Goal: Contribute content: Add original content to the website for others to see

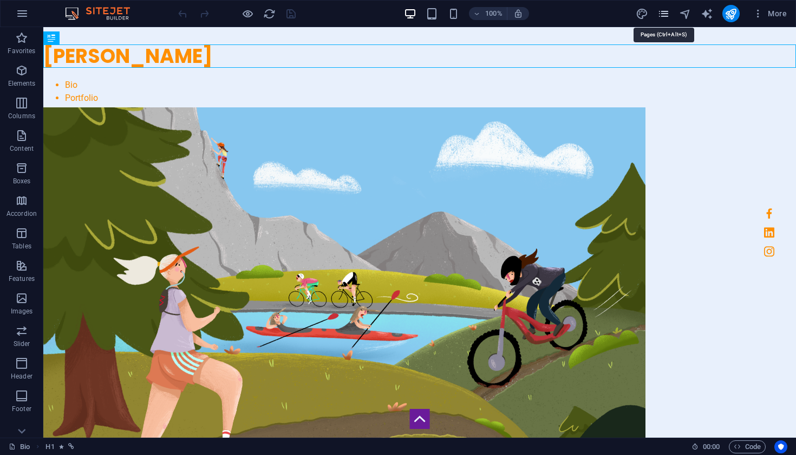
click at [668, 16] on icon "pages" at bounding box center [664, 14] width 12 height 12
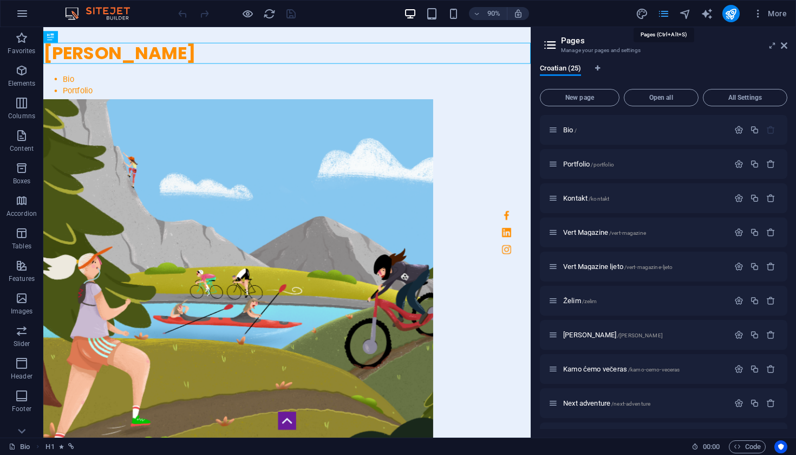
click at [668, 16] on icon "pages" at bounding box center [664, 14] width 12 height 12
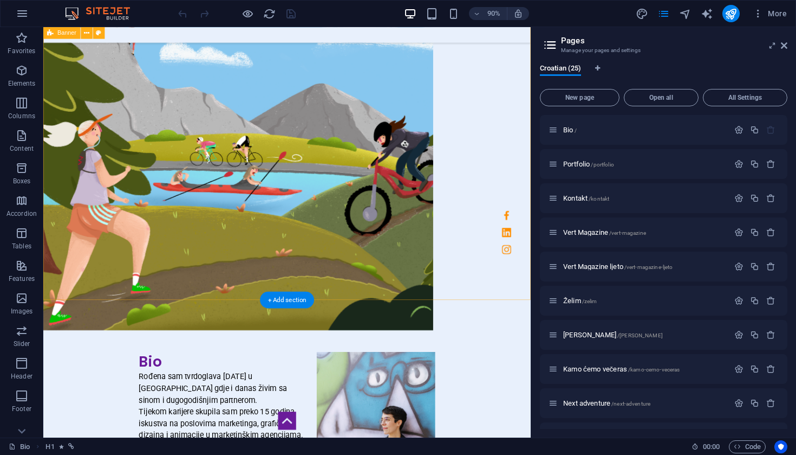
scroll to position [247, 0]
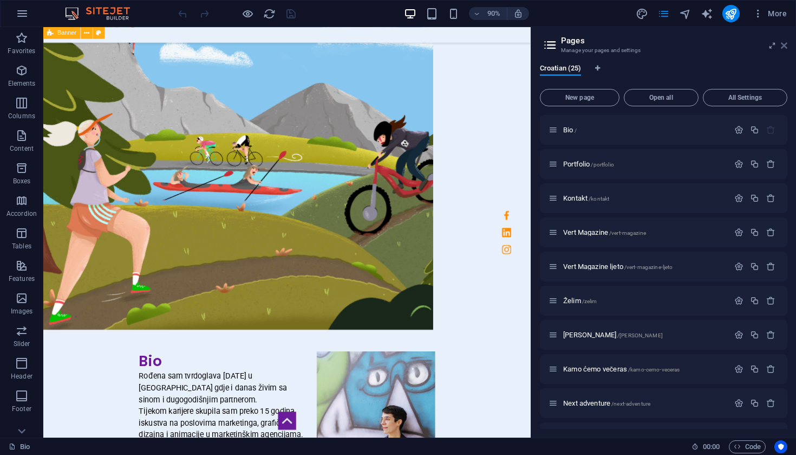
click at [787, 45] on icon at bounding box center [784, 45] width 7 height 9
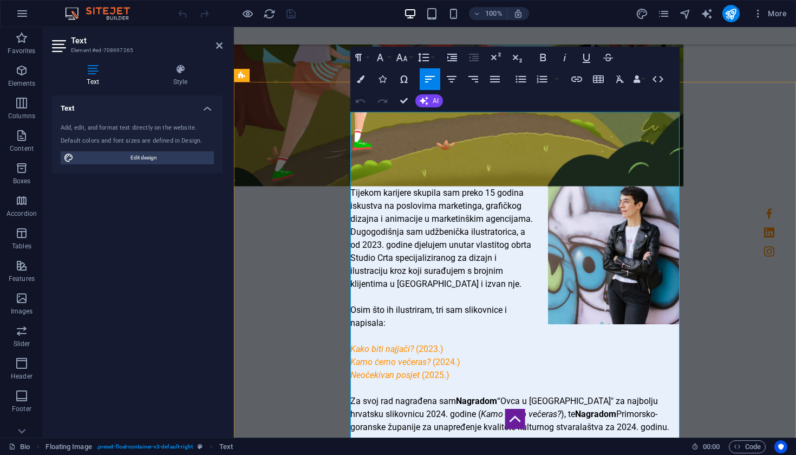
scroll to position [467, 0]
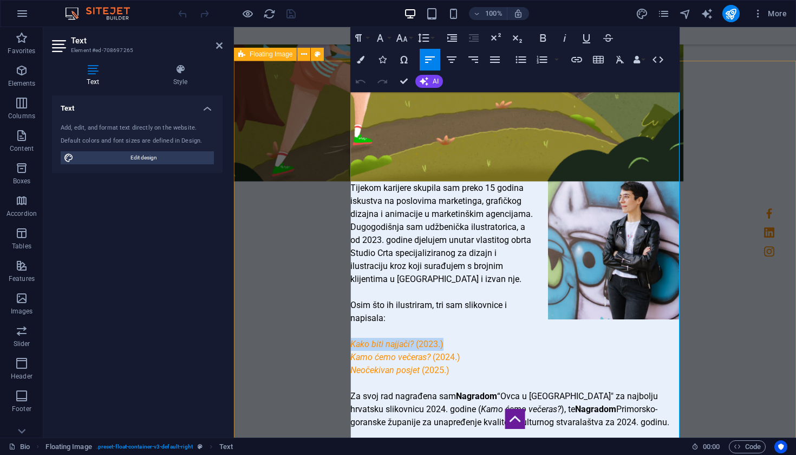
drag, startPoint x: 450, startPoint y: 292, endPoint x: 348, endPoint y: 293, distance: 101.3
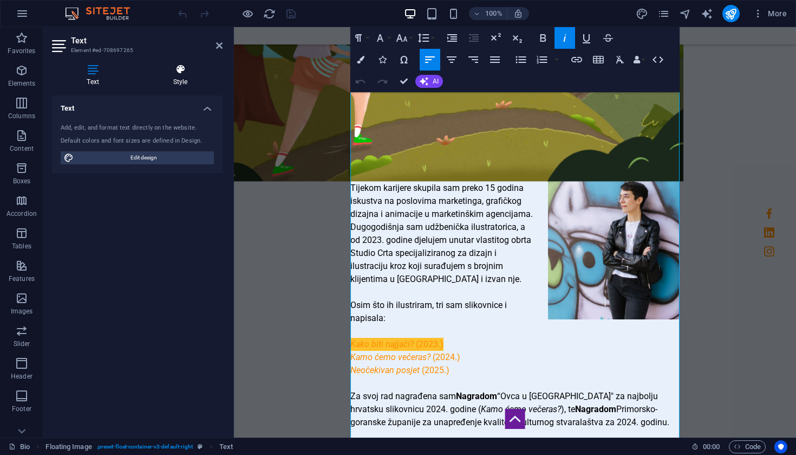
click at [185, 75] on h4 "Style" at bounding box center [180, 75] width 85 height 23
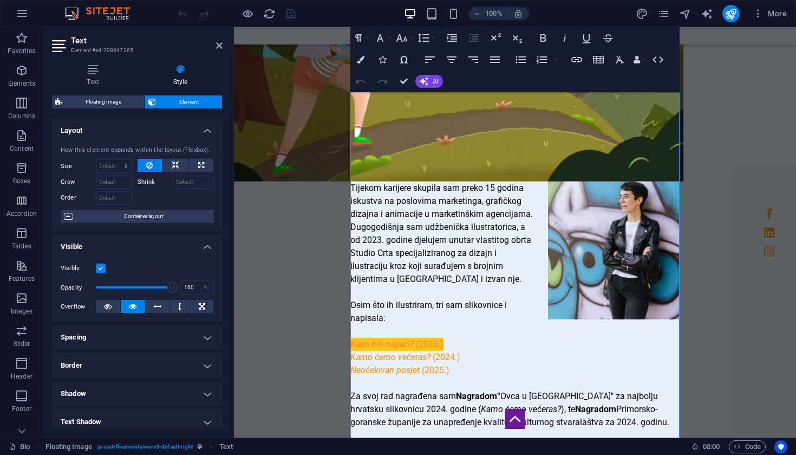
scroll to position [0, 0]
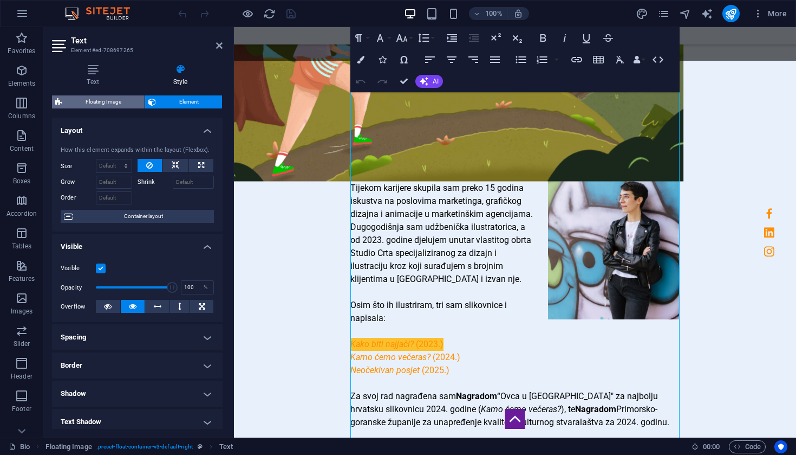
click at [113, 104] on span "Floating Image" at bounding box center [104, 101] width 76 height 13
select select
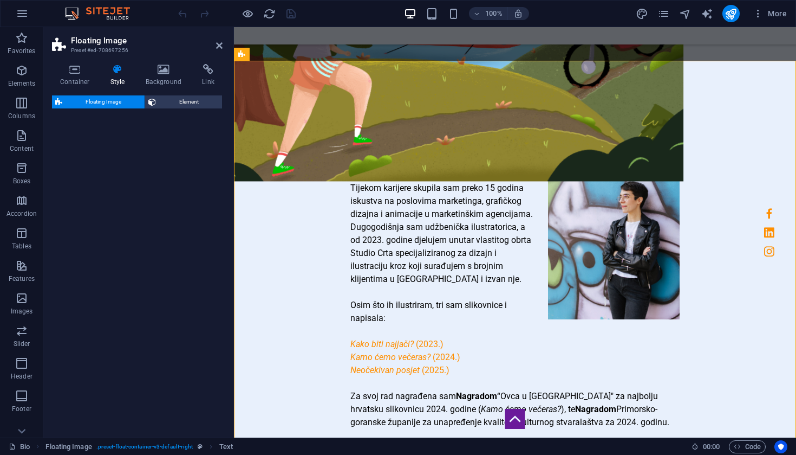
select select "%"
select select "rem"
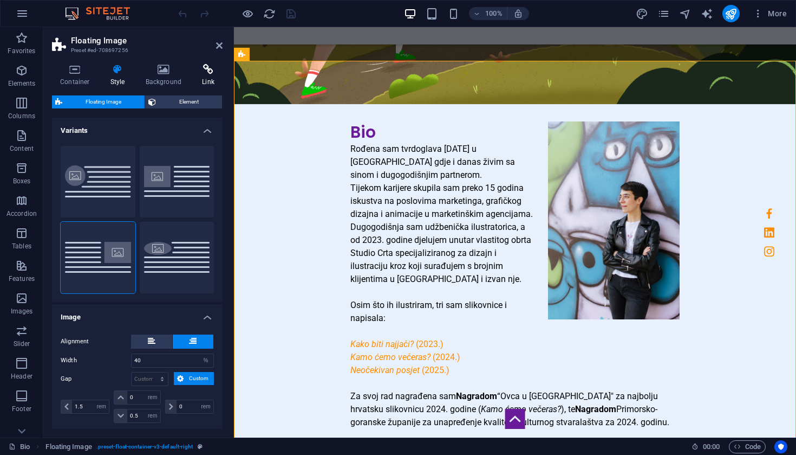
click at [213, 76] on h4 "Link" at bounding box center [208, 75] width 29 height 23
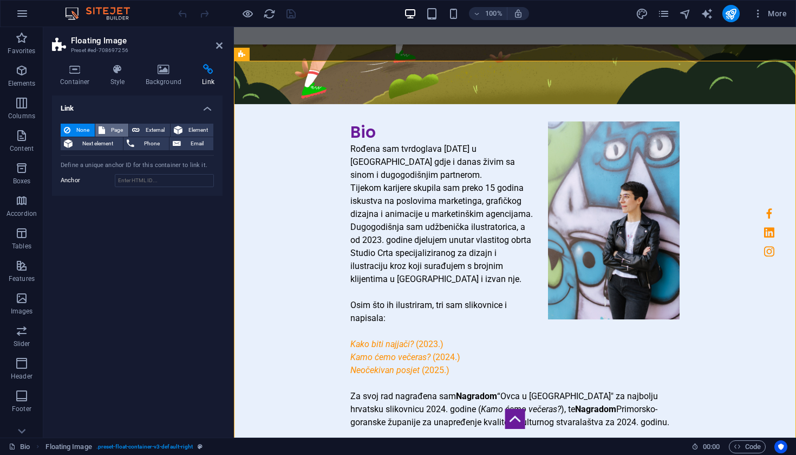
click at [107, 129] on button "Page" at bounding box center [111, 130] width 33 height 13
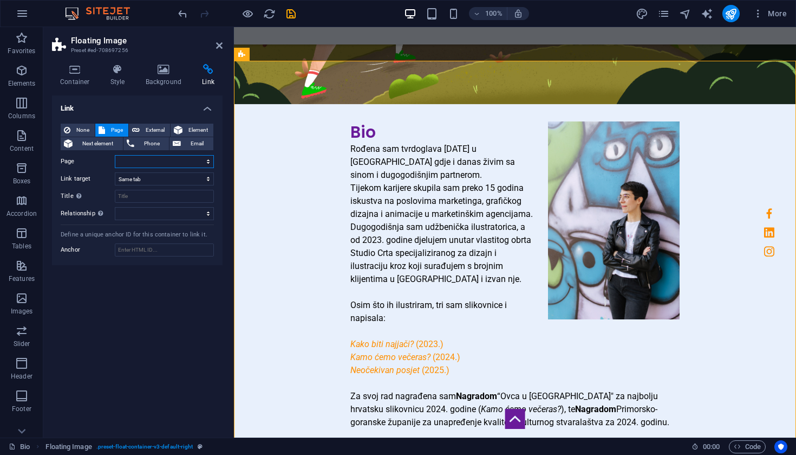
select select "12"
click at [290, 19] on icon "save" at bounding box center [291, 14] width 12 height 12
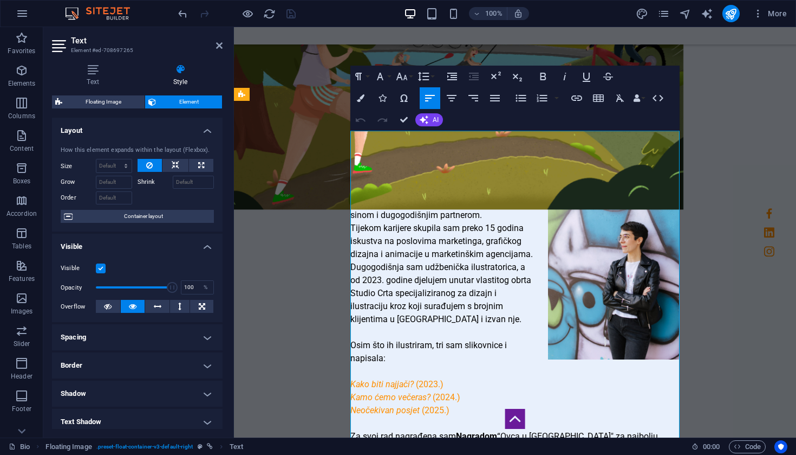
click at [419, 378] on p "Kako biti najjači? (2023.)" at bounding box center [515, 384] width 329 height 13
click at [403, 379] on em "Kako biti najjači?" at bounding box center [382, 384] width 63 height 10
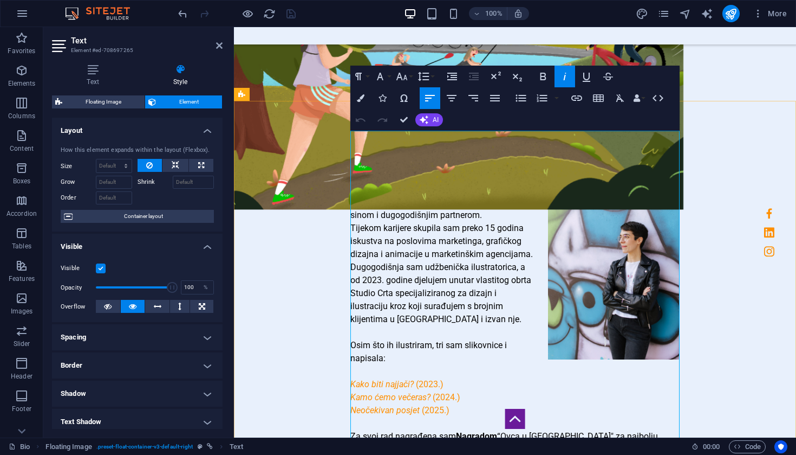
click at [388, 392] on em "Kamo ćemo večeras?" at bounding box center [391, 397] width 80 height 10
click at [414, 392] on em "Kamo ćemo večeras?" at bounding box center [391, 397] width 80 height 10
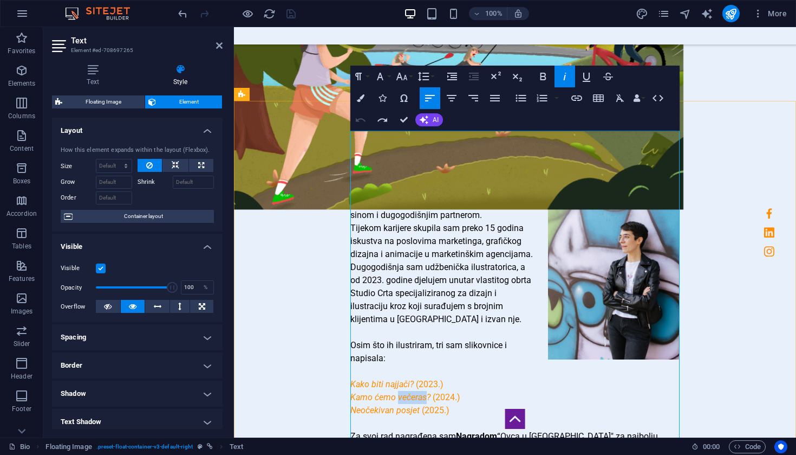
click at [414, 392] on em "Kamo ćemo večeras?" at bounding box center [391, 397] width 80 height 10
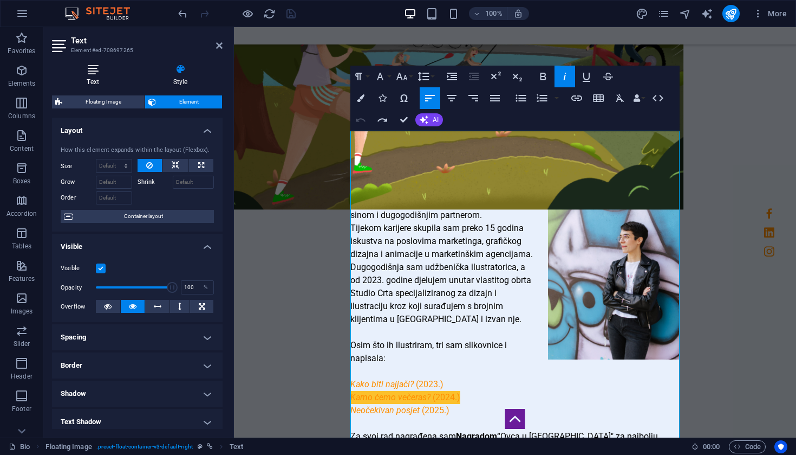
click at [97, 74] on icon at bounding box center [93, 69] width 82 height 11
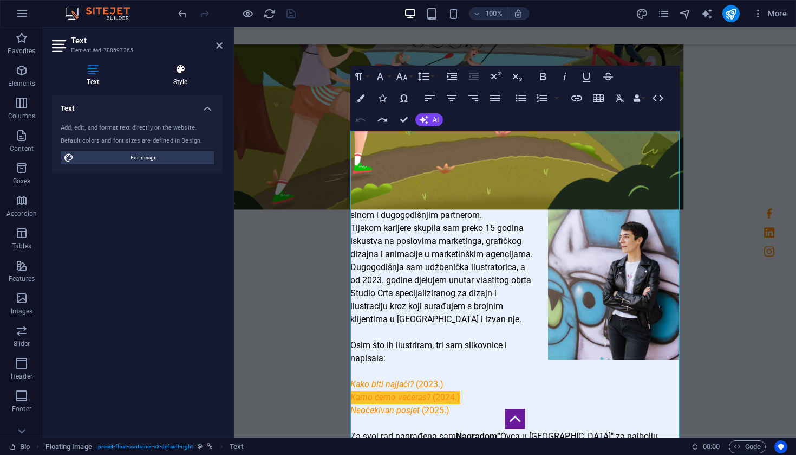
click at [177, 85] on h4 "Style" at bounding box center [180, 75] width 85 height 23
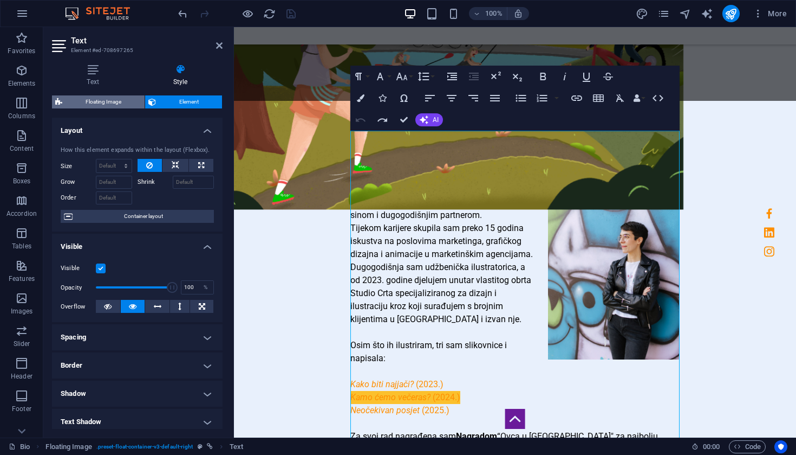
click at [123, 105] on span "Floating Image" at bounding box center [104, 101] width 76 height 13
select select "%"
select select "rem"
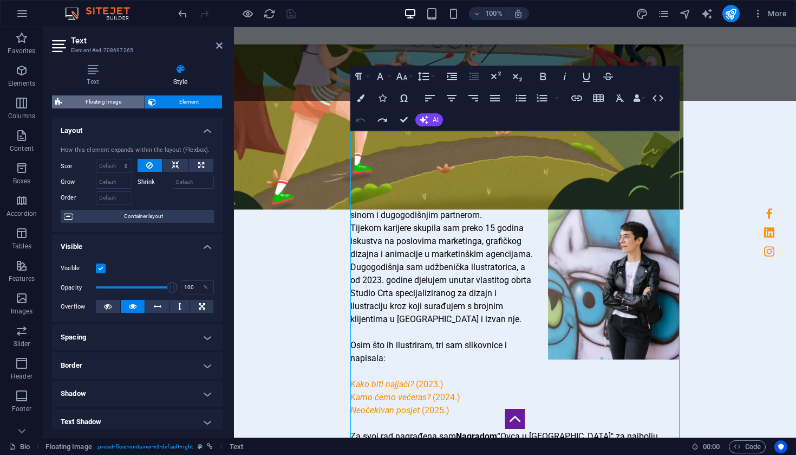
select select "rem"
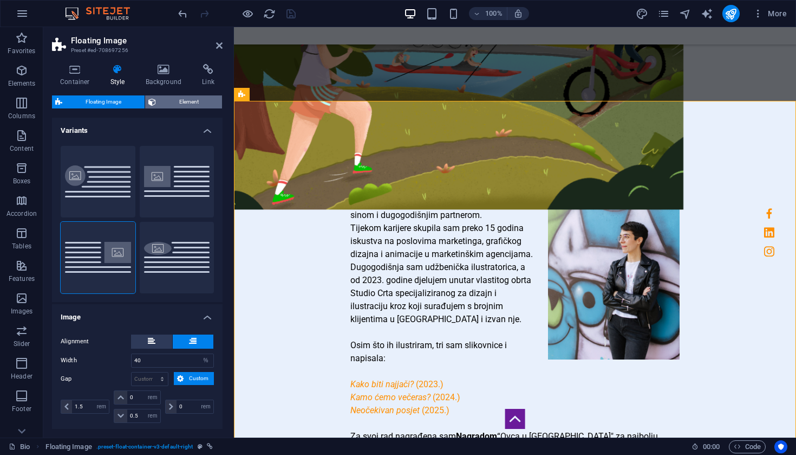
click at [179, 103] on span "Element" at bounding box center [189, 101] width 60 height 13
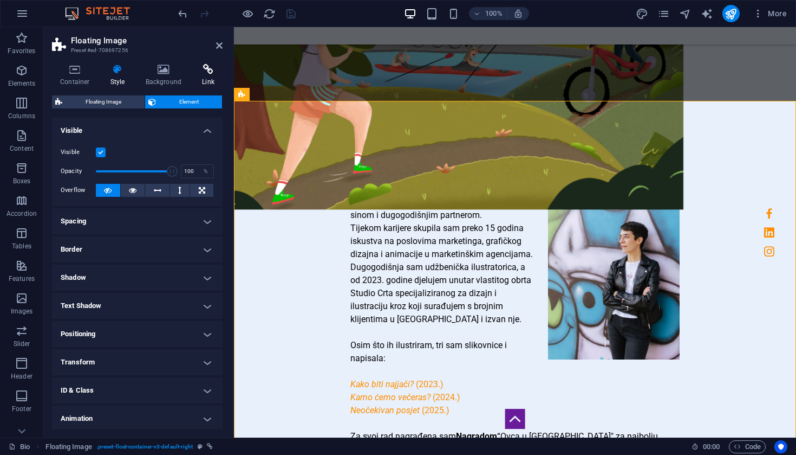
click at [204, 80] on h4 "Link" at bounding box center [208, 75] width 29 height 23
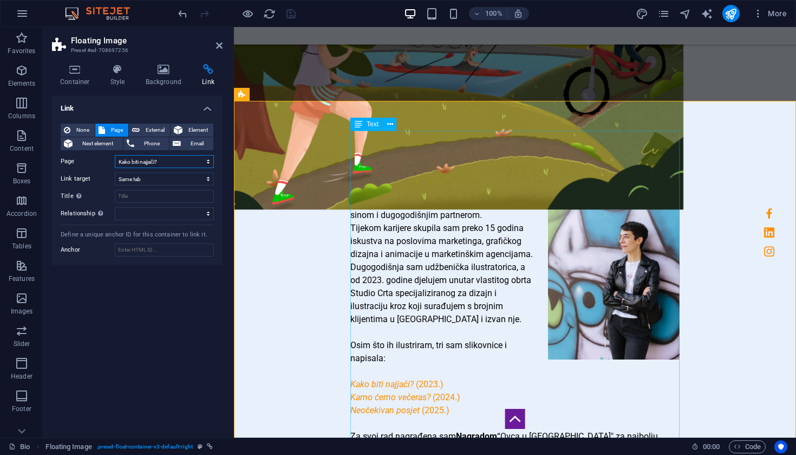
select select "3"
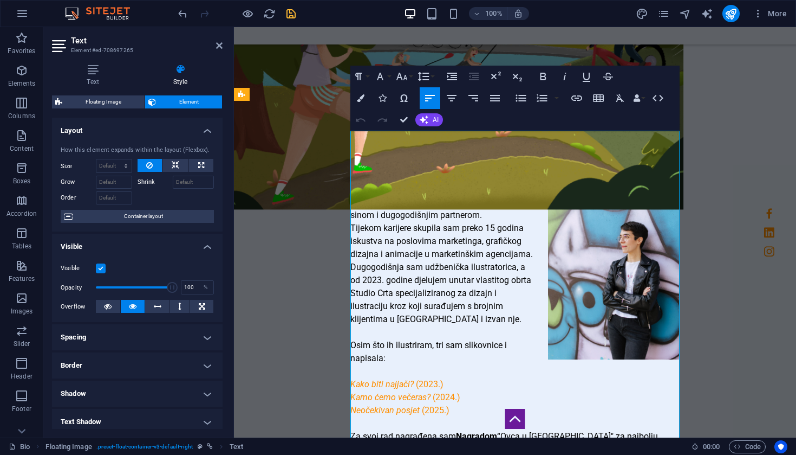
click at [425, 417] on p at bounding box center [515, 423] width 329 height 13
click at [181, 75] on h4 "Style" at bounding box center [180, 75] width 85 height 23
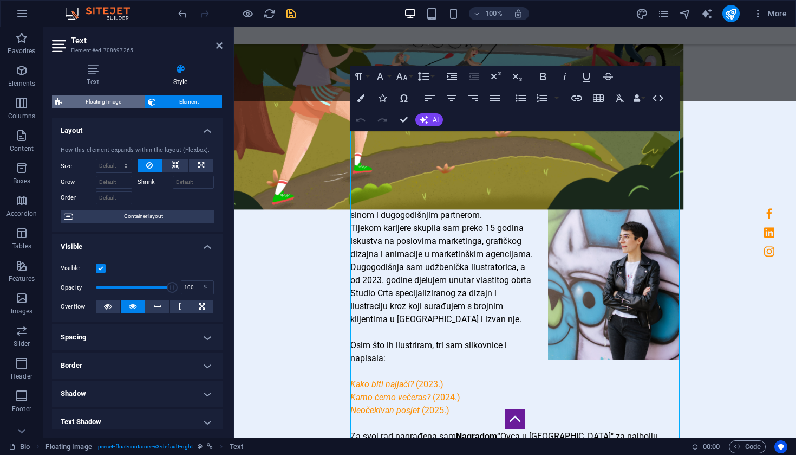
click at [107, 99] on span "Floating Image" at bounding box center [104, 101] width 76 height 13
select select "%"
select select "rem"
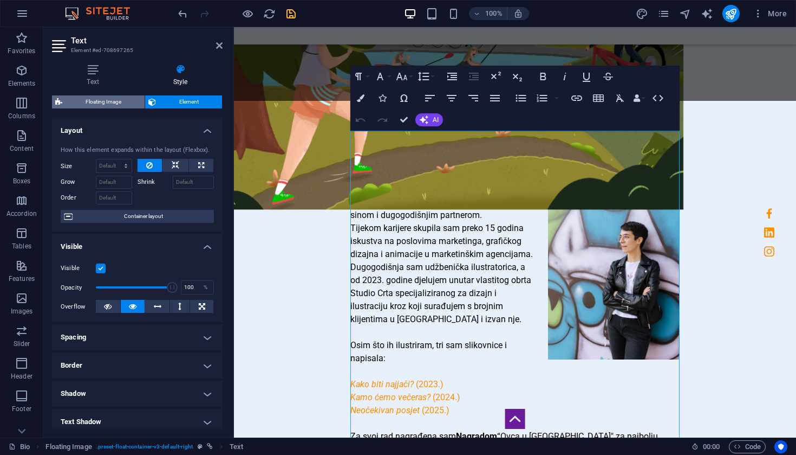
select select "rem"
select select "3"
select select
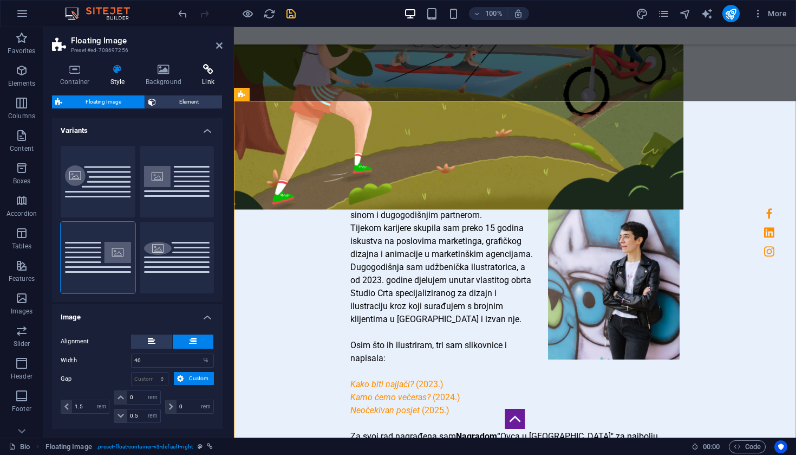
click at [198, 73] on icon at bounding box center [208, 69] width 29 height 11
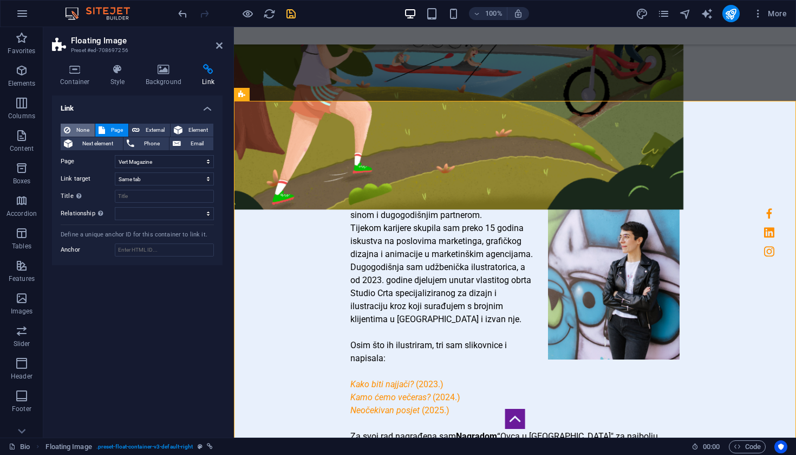
click at [85, 129] on span "None" at bounding box center [83, 130] width 18 height 13
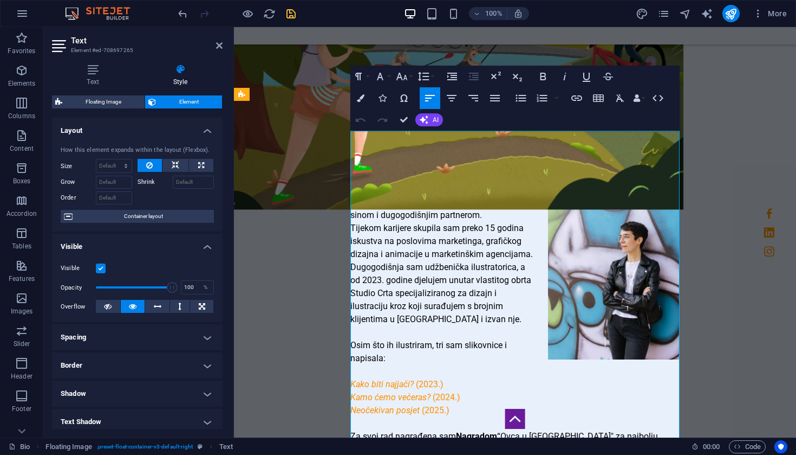
click at [422, 392] on em "Kamo ćemo večeras?" at bounding box center [391, 397] width 80 height 10
click at [446, 378] on p "Kako biti najjači? (2023.)" at bounding box center [515, 384] width 329 height 13
drag, startPoint x: 449, startPoint y: 333, endPoint x: 346, endPoint y: 336, distance: 102.4
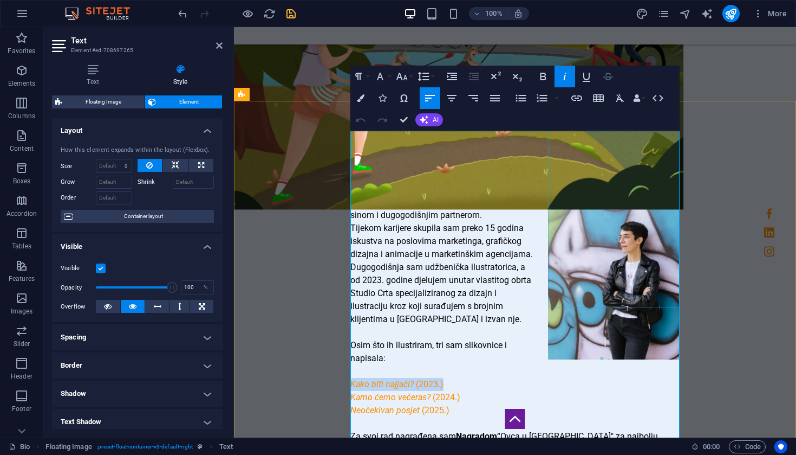
click at [610, 80] on icon "button" at bounding box center [609, 77] width 10 height 8
click at [579, 102] on icon "button" at bounding box center [577, 98] width 13 height 13
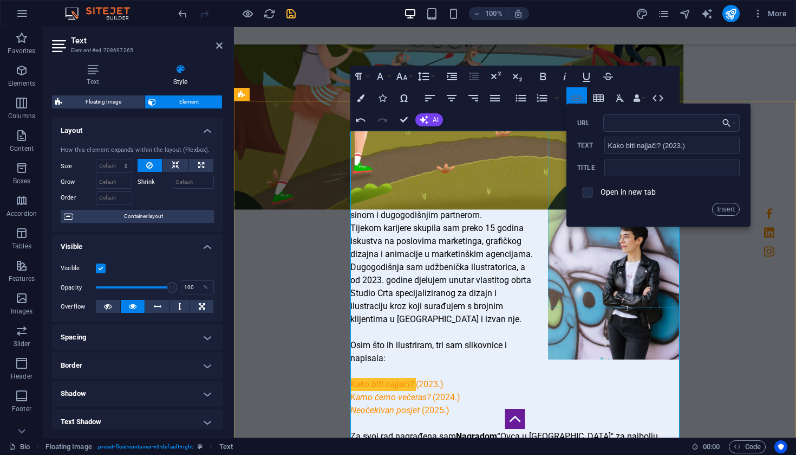
type input "[URL][DOMAIN_NAME]"
click at [728, 205] on button "Insert" at bounding box center [726, 209] width 28 height 13
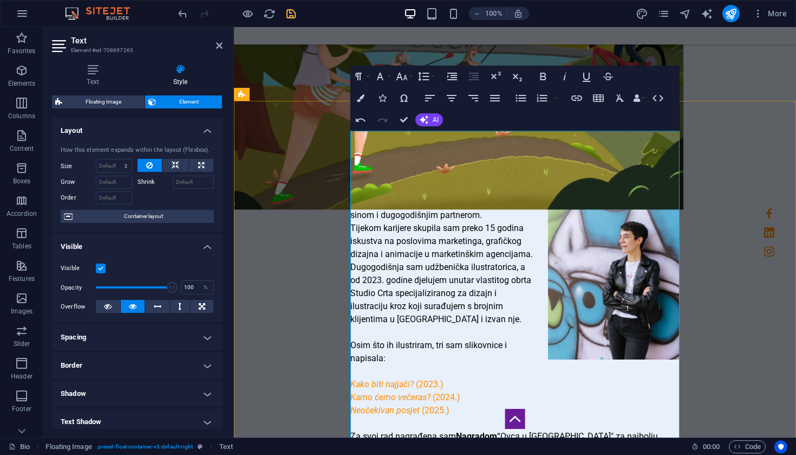
click at [581, 417] on p at bounding box center [515, 423] width 329 height 13
drag, startPoint x: 471, startPoint y: 348, endPoint x: 349, endPoint y: 347, distance: 121.9
type input "Kamo ćemo večeras? (2024.)"
click at [580, 102] on icon "button" at bounding box center [577, 98] width 13 height 13
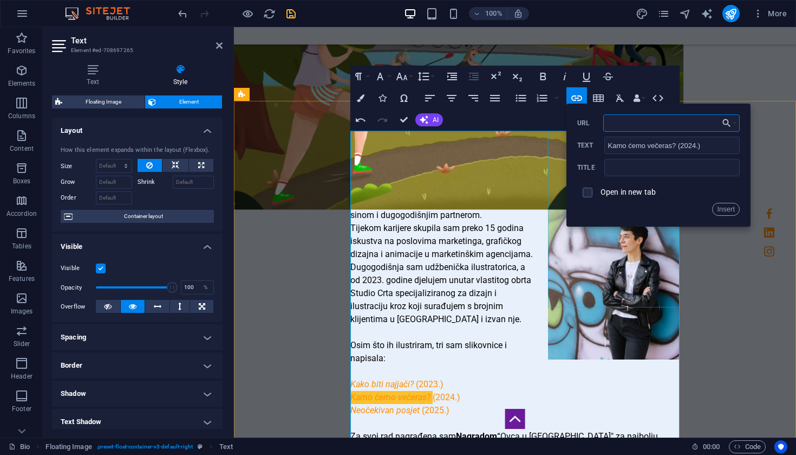
type input "[URL][DOMAIN_NAME]"
click at [727, 211] on button "Insert" at bounding box center [726, 209] width 28 height 13
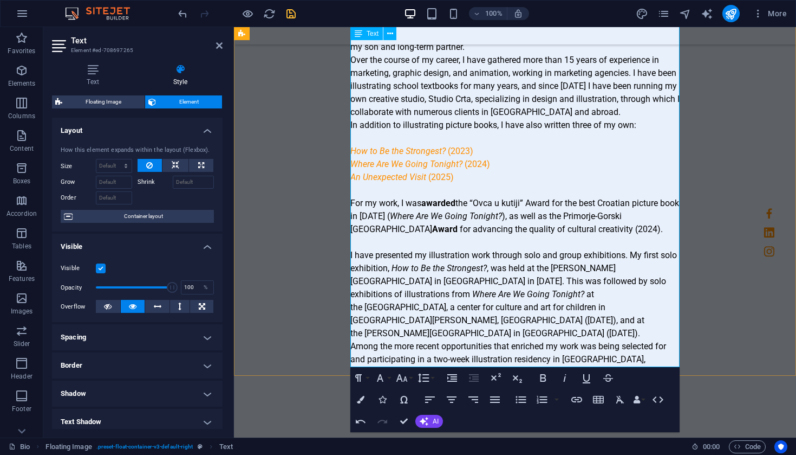
scroll to position [1061, 0]
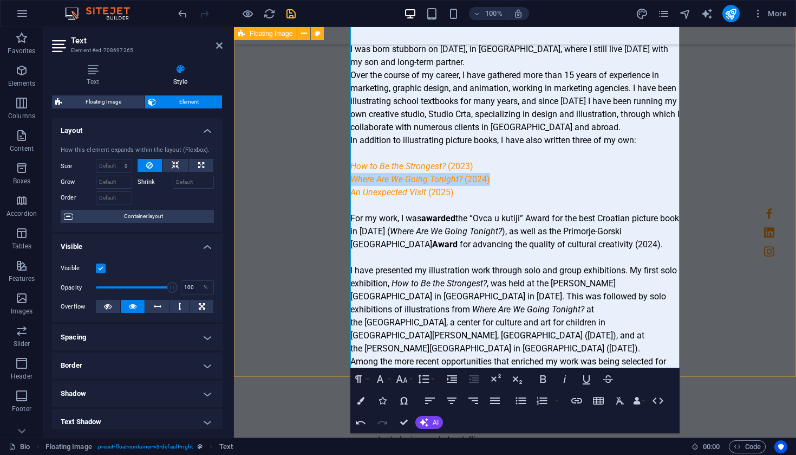
drag, startPoint x: 507, startPoint y: 114, endPoint x: 317, endPoint y: 112, distance: 189.6
type input "Where Are We Going Tonight? (2024)"
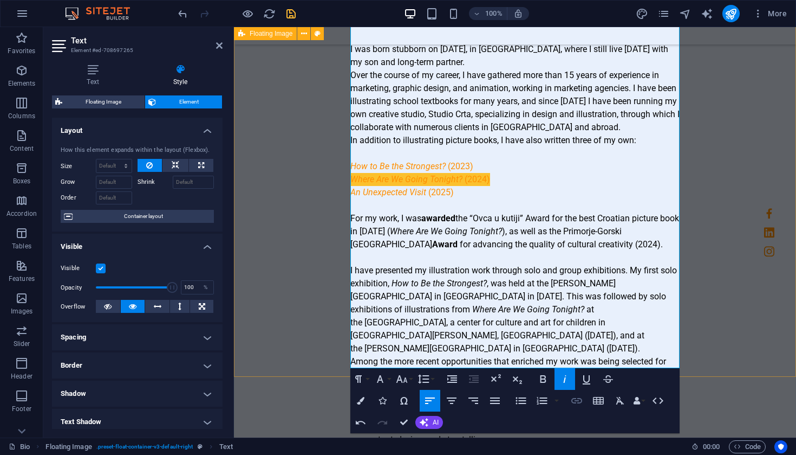
click at [576, 400] on icon "button" at bounding box center [577, 400] width 11 height 5
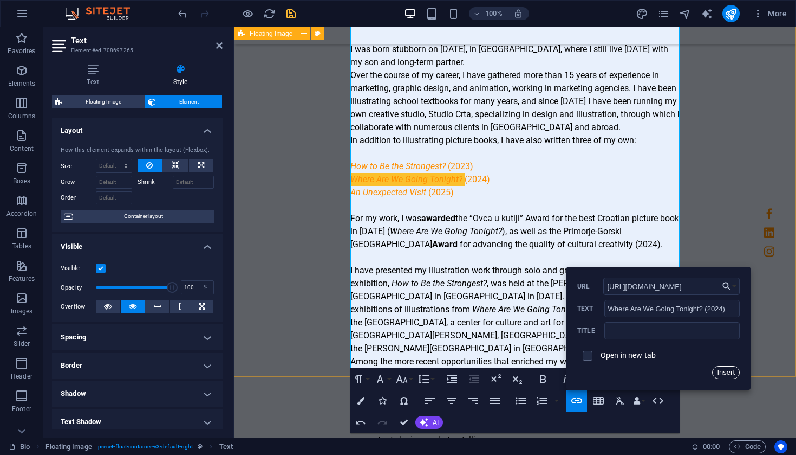
click at [727, 372] on button "Insert" at bounding box center [726, 372] width 28 height 13
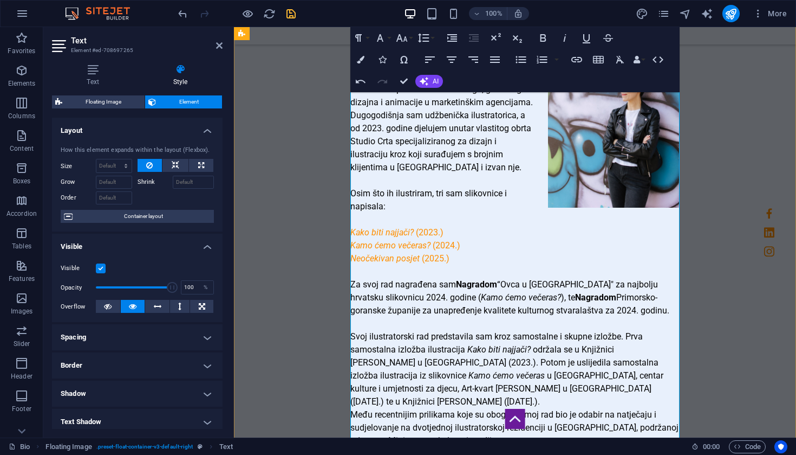
scroll to position [576, 0]
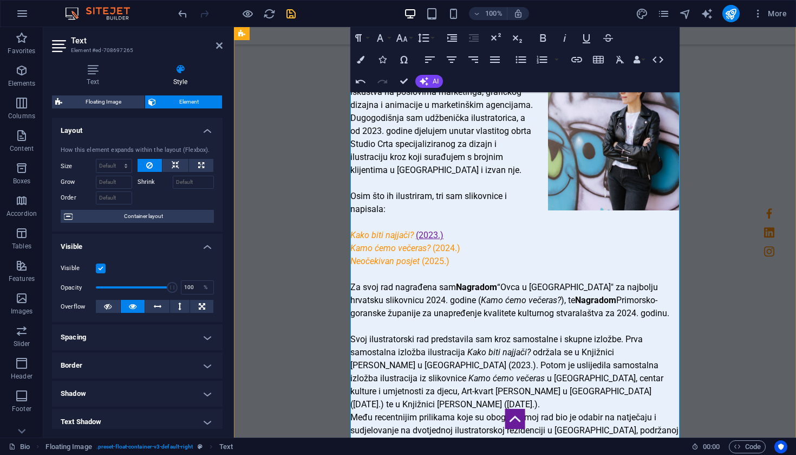
click at [425, 230] on link "(2023.)" at bounding box center [430, 235] width 28 height 10
type input "[URL][DOMAIN_NAME]"
type input "(2023.)"
click at [580, 59] on icon "button" at bounding box center [577, 59] width 13 height 13
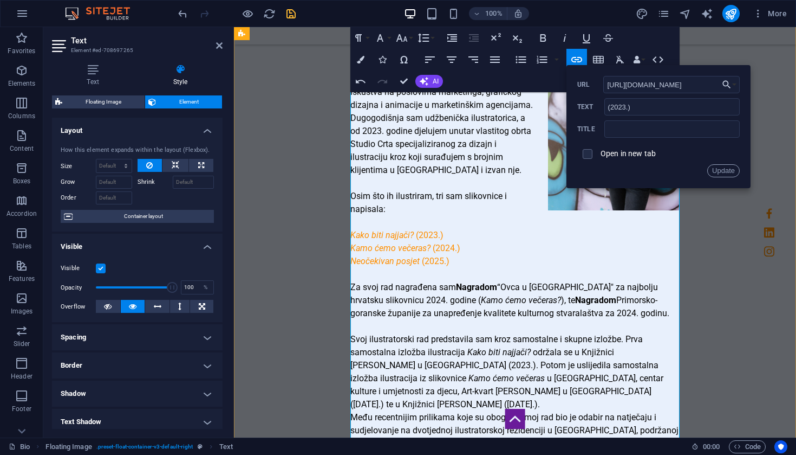
click at [590, 333] on p "Svoj ilustratorski rad predstavila sam kroz samostalne i skupne izložbe. Prva s…" at bounding box center [515, 372] width 329 height 78
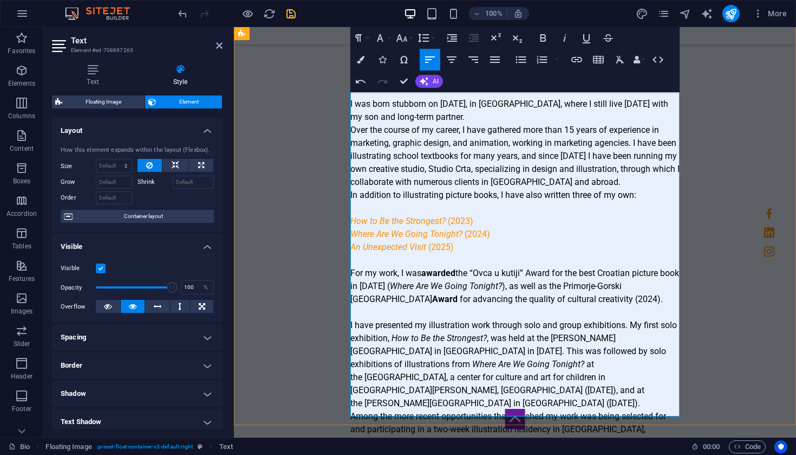
scroll to position [1013, 0]
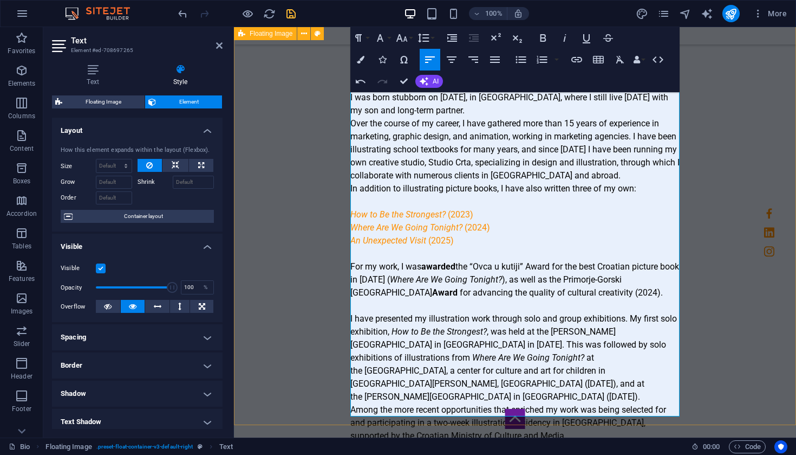
drag, startPoint x: 489, startPoint y: 150, endPoint x: 346, endPoint y: 154, distance: 143.1
click at [346, 154] on div "Bio Rođena sam tvrdoglava [DATE] u [GEOGRAPHIC_DATA] gdje i danas živim sa sino…" at bounding box center [515, 35] width 562 height 936
drag, startPoint x: 487, startPoint y: 145, endPoint x: 353, endPoint y: 147, distance: 134.4
click at [353, 208] on p "How to Be the Strongest? (2023)" at bounding box center [515, 214] width 329 height 13
type input "How to Be the Strongest? (2023)"
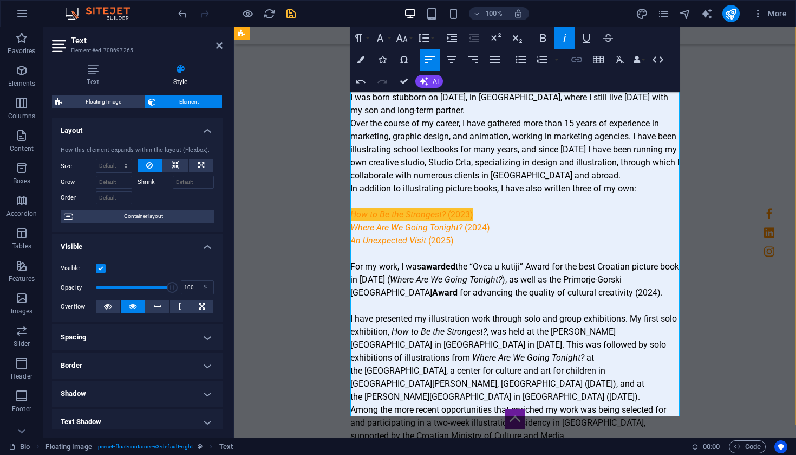
click at [574, 57] on icon "button" at bounding box center [577, 59] width 11 height 5
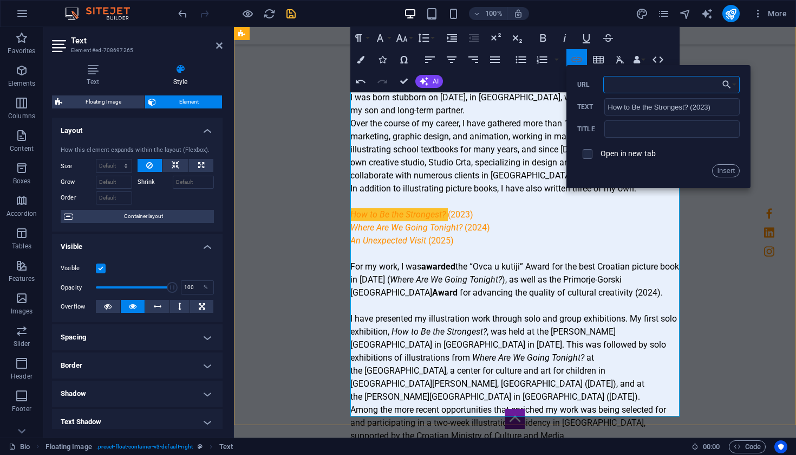
type input "[URL][DOMAIN_NAME]"
click at [729, 173] on button "Insert" at bounding box center [726, 170] width 28 height 13
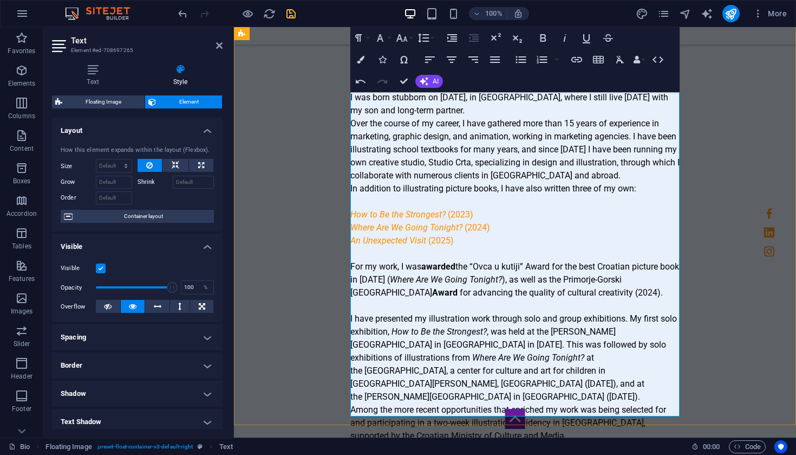
click at [426, 235] on span at bounding box center [427, 240] width 2 height 10
click at [386, 222] on em "Where Are We Going Tonight?" at bounding box center [407, 227] width 112 height 10
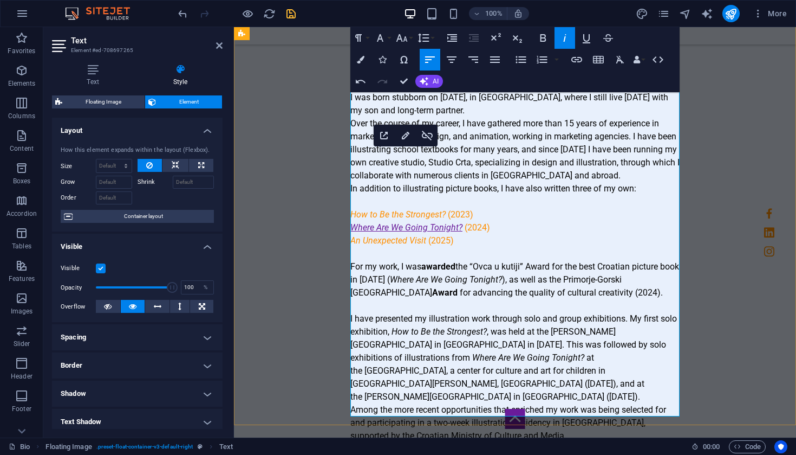
click at [387, 222] on em "Where Are We Going Tonight?" at bounding box center [407, 227] width 112 height 10
click at [435, 222] on em "Where Shall We Going Tonight?" at bounding box center [410, 227] width 118 height 10
click at [462, 274] on em "Where Are We Going Tonight?" at bounding box center [446, 279] width 112 height 10
click at [417, 235] on em "An Unexpected Visit" at bounding box center [389, 240] width 76 height 10
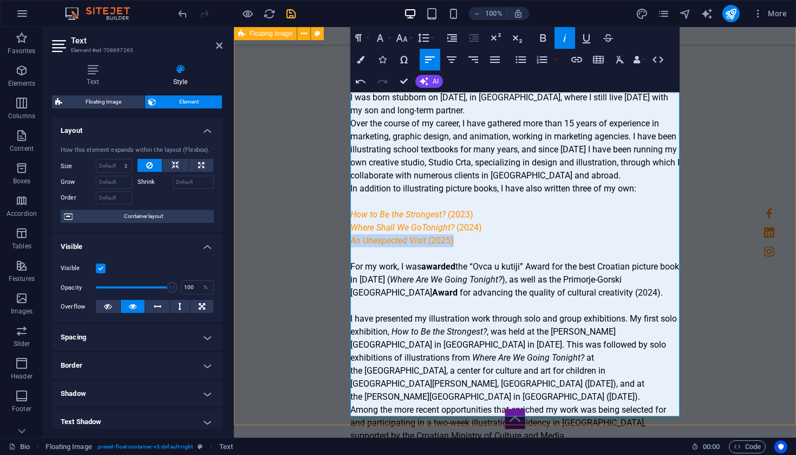
drag, startPoint x: 453, startPoint y: 176, endPoint x: 339, endPoint y: 176, distance: 114.3
click at [339, 176] on div "Bio Rođena sam tvrdoglava [DATE] u [GEOGRAPHIC_DATA] gdje i danas živim sa sino…" at bounding box center [515, 35] width 562 height 936
type input "An Unexpected Visit (2025)"
click at [579, 59] on icon "button" at bounding box center [577, 59] width 11 height 5
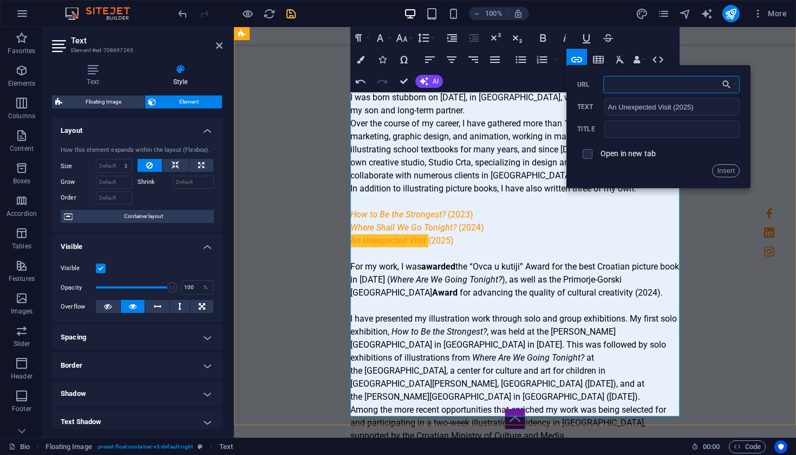
type input "[URL][DOMAIN_NAME]"
click at [726, 173] on button "Insert" at bounding box center [726, 170] width 28 height 13
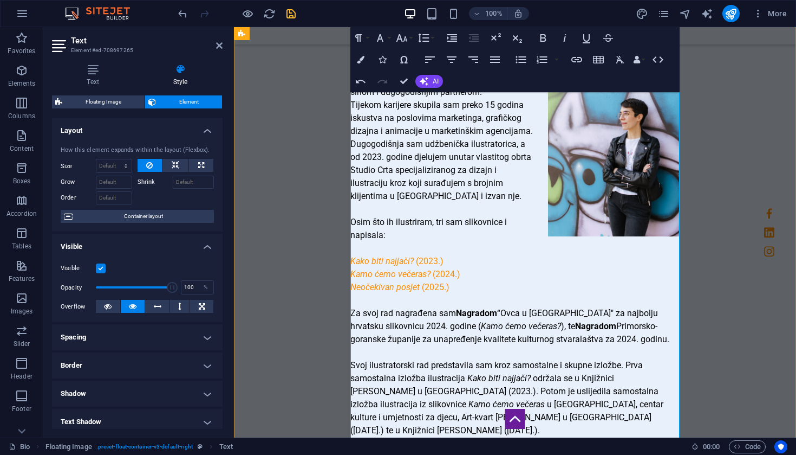
scroll to position [547, 0]
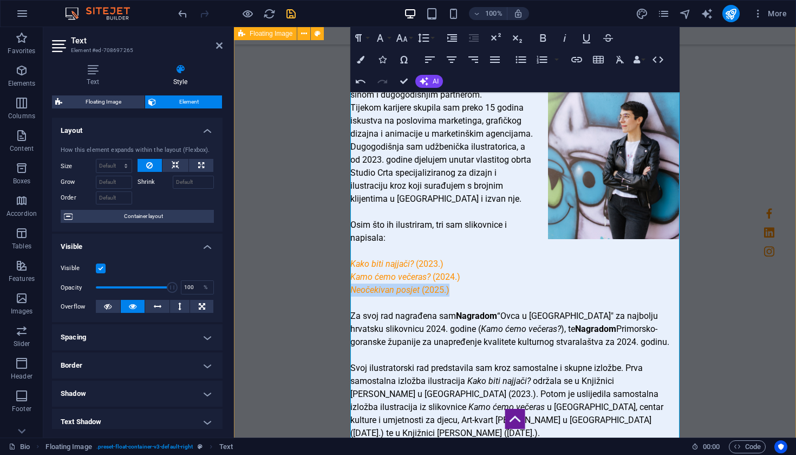
drag, startPoint x: 455, startPoint y: 236, endPoint x: 342, endPoint y: 235, distance: 112.7
type input "Neočekivan posjet (2025.)"
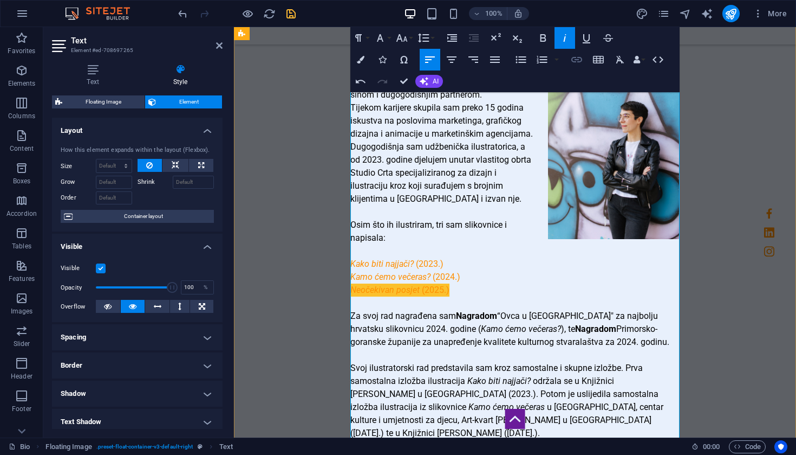
click at [579, 60] on icon "button" at bounding box center [577, 59] width 11 height 5
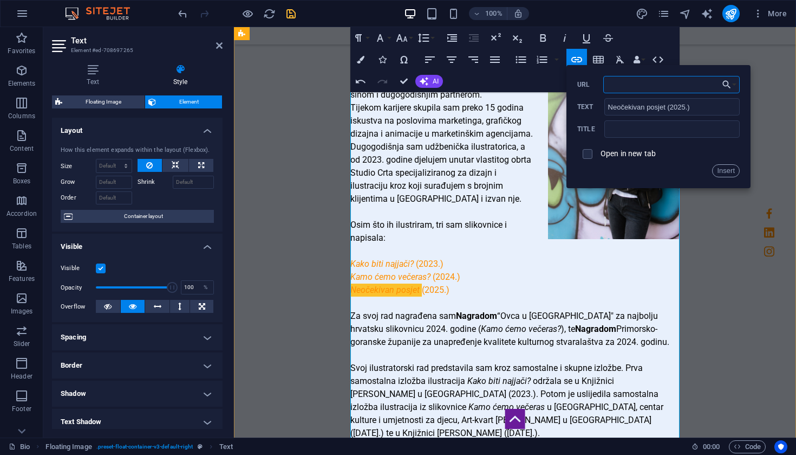
type input "[URL][DOMAIN_NAME]"
click at [735, 171] on button "Insert" at bounding box center [726, 170] width 28 height 13
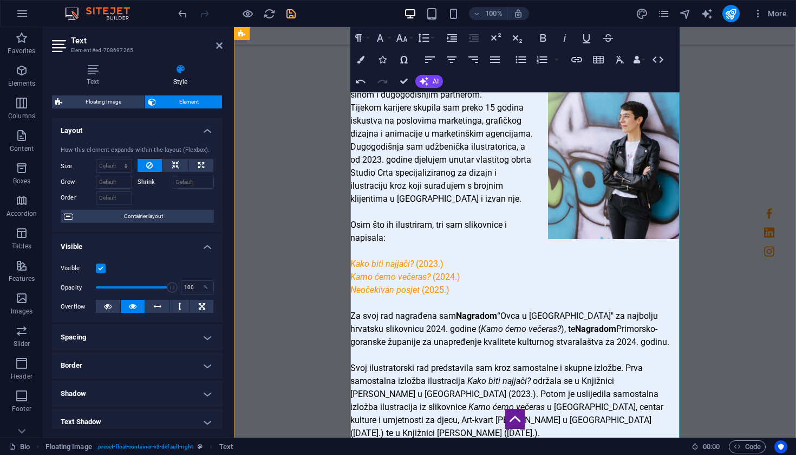
click at [503, 309] on p "Za svoj rad nagrađena sam Nagradom “Ovca u [GEOGRAPHIC_DATA]" za najbolju hrvat…" at bounding box center [515, 328] width 329 height 39
click at [290, 9] on icon "save" at bounding box center [291, 14] width 12 height 12
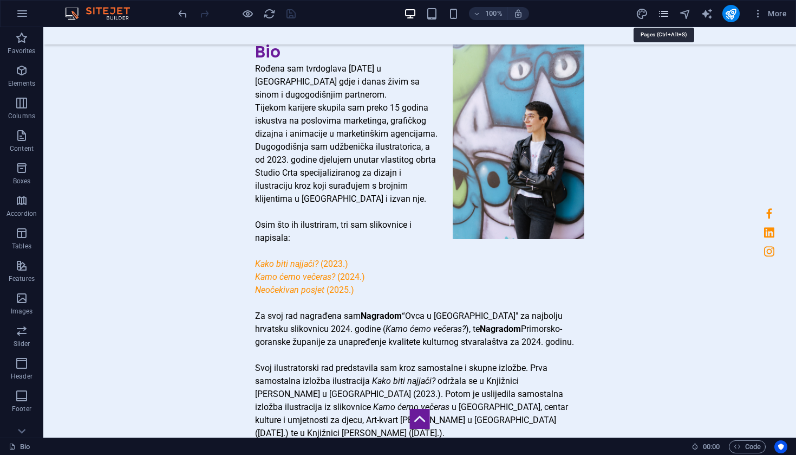
click at [668, 15] on icon "pages" at bounding box center [664, 14] width 12 height 12
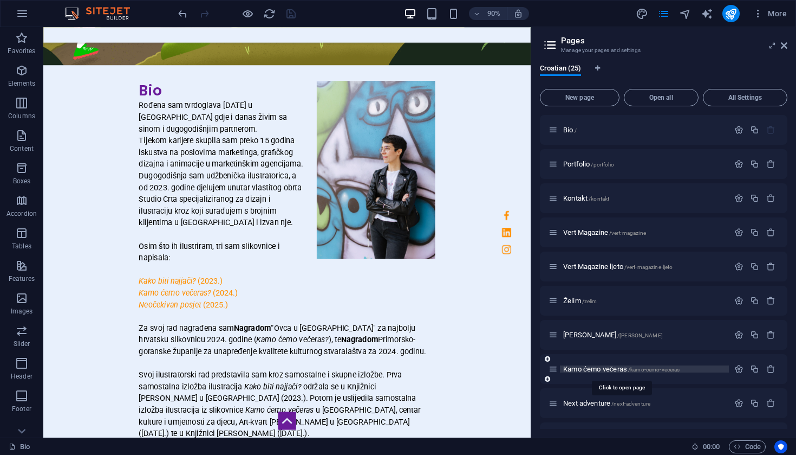
click at [605, 371] on span "Kamo ćemo večeras /kamo-cemo-veceras" at bounding box center [621, 369] width 116 height 8
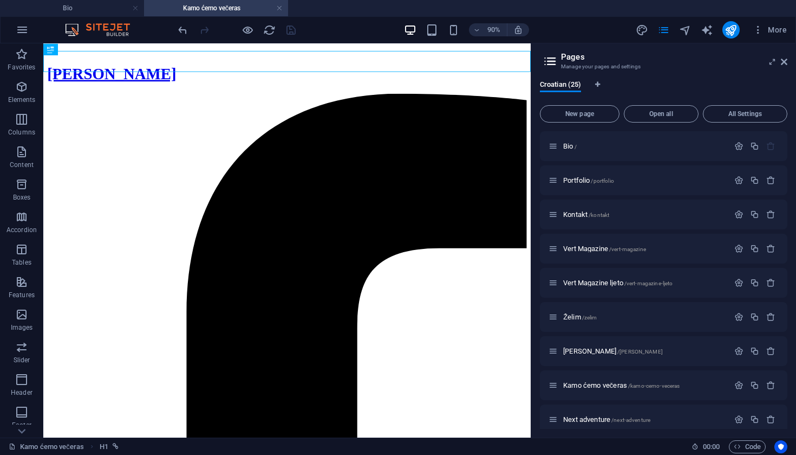
scroll to position [0, 0]
click at [734, 32] on icon "publish" at bounding box center [731, 30] width 12 height 12
